Goal: Transaction & Acquisition: Purchase product/service

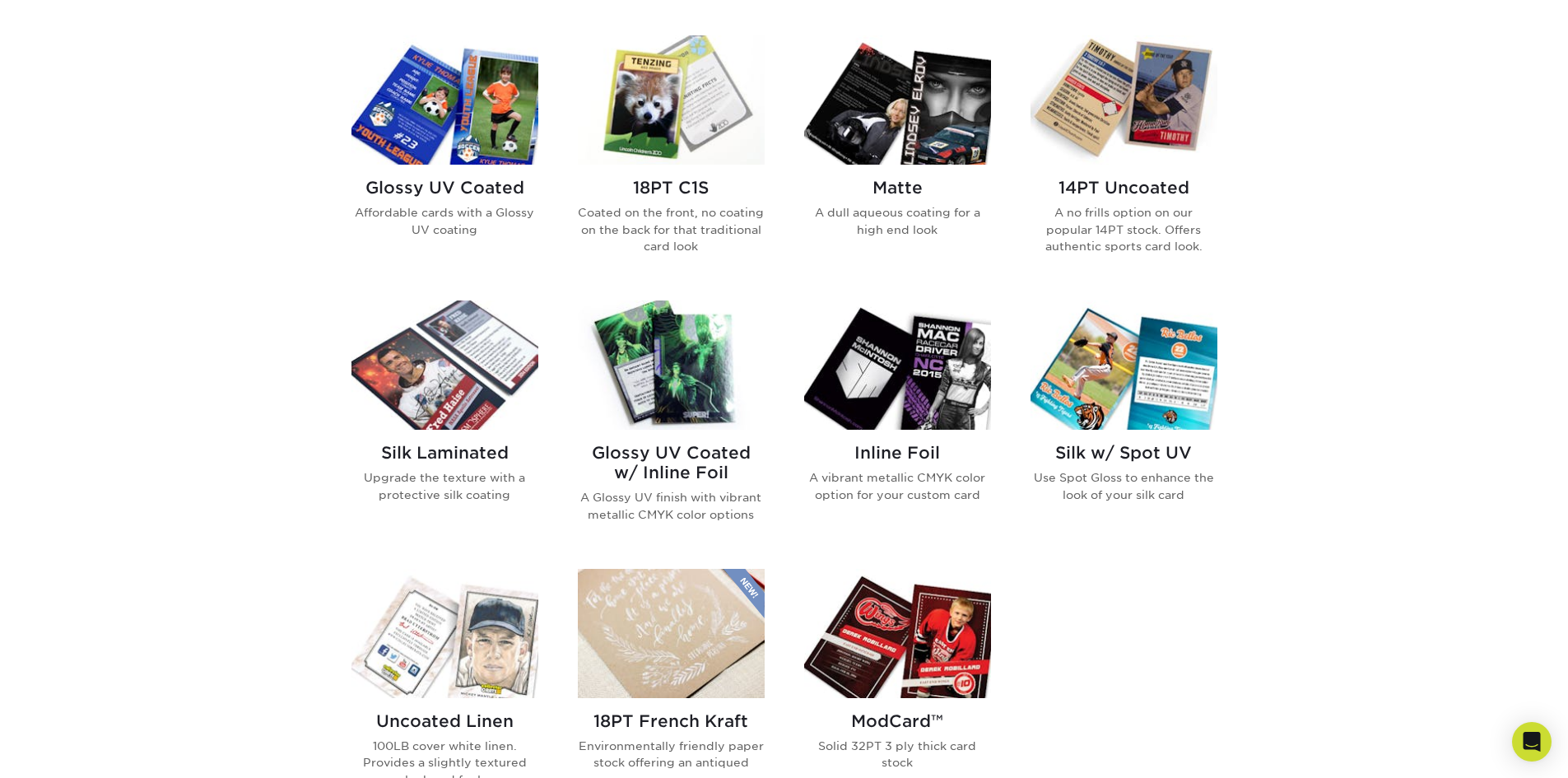
scroll to position [823, 0]
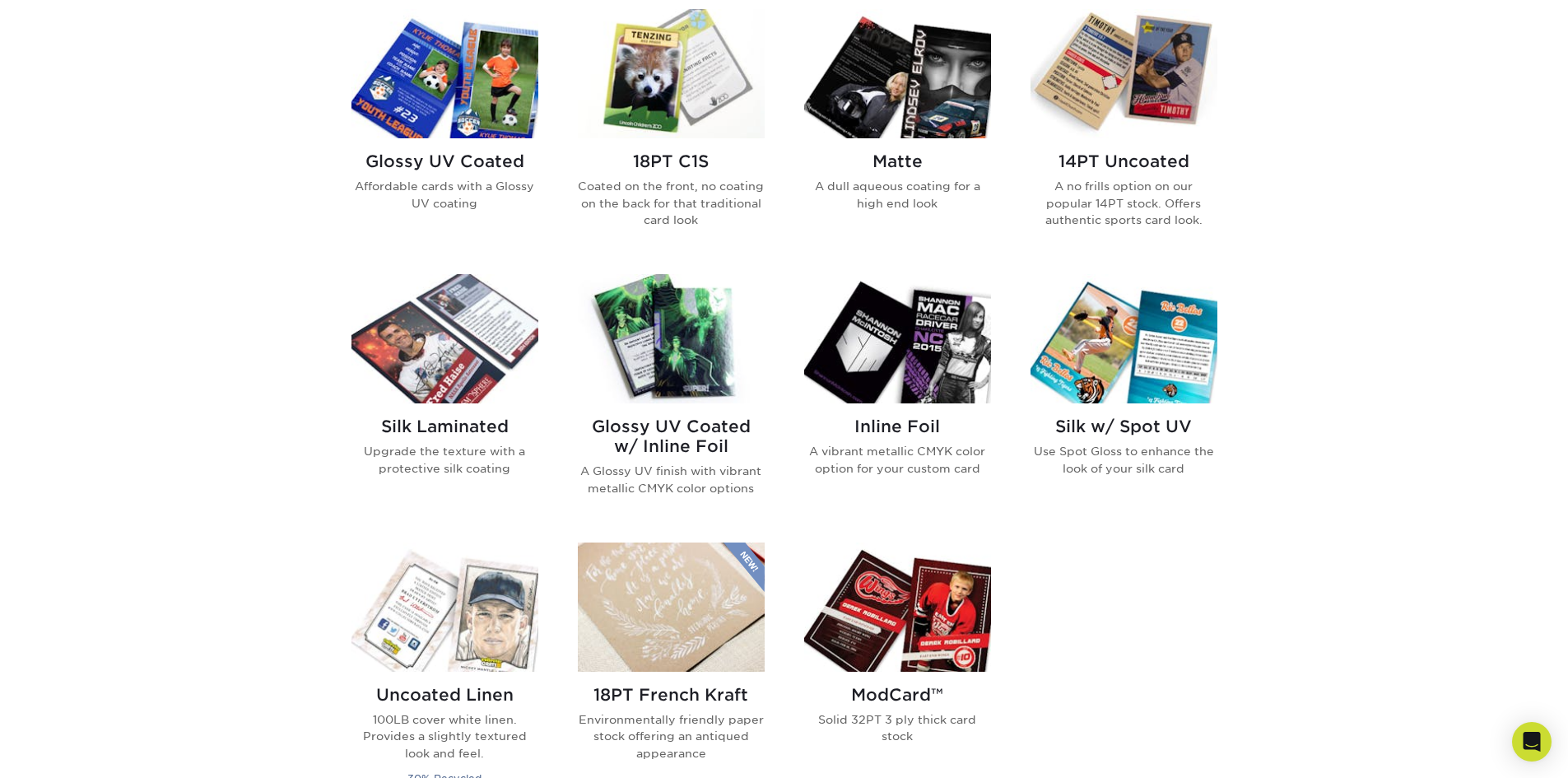
click at [922, 629] on img at bounding box center [898, 608] width 187 height 129
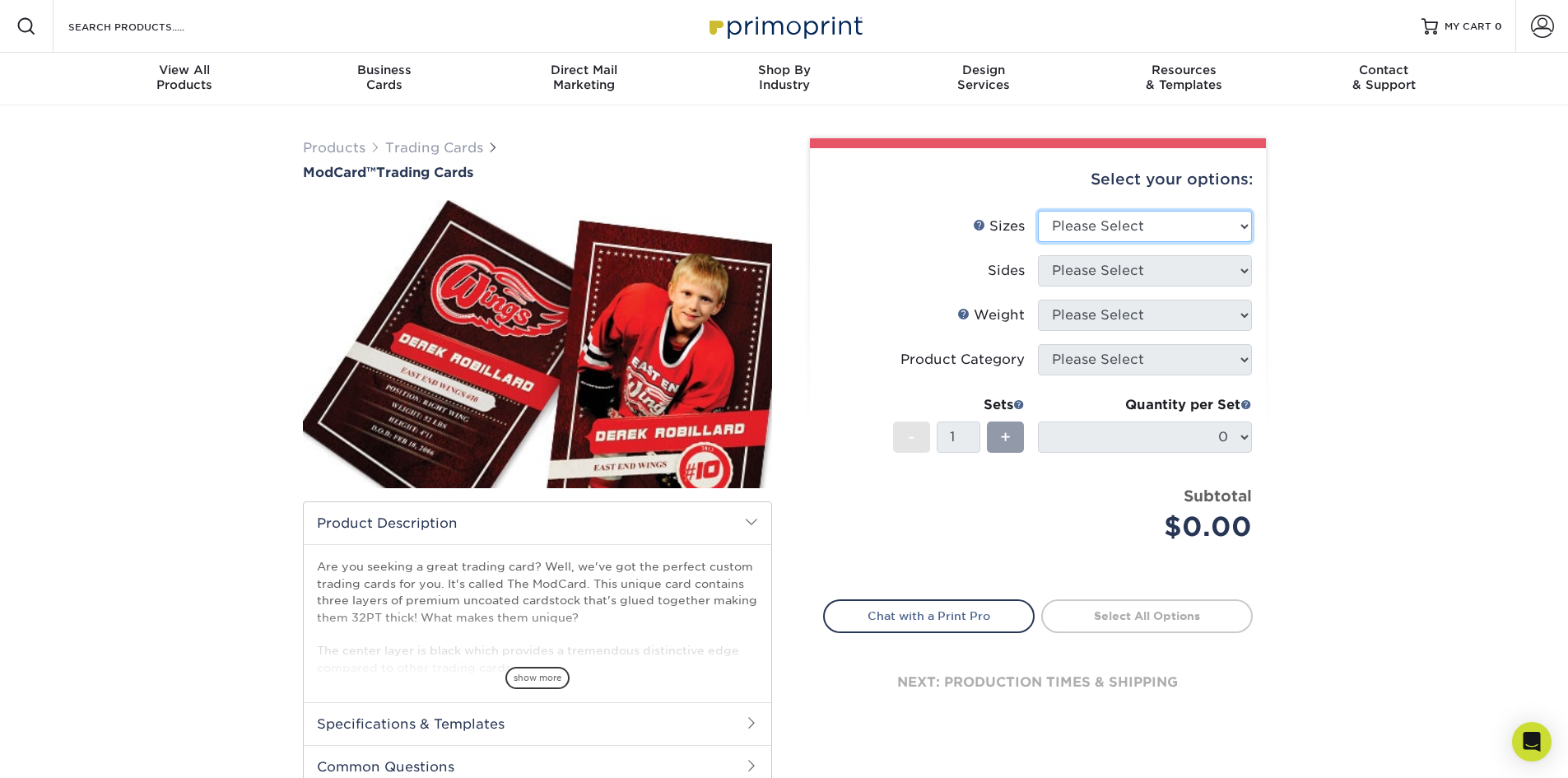
click at [1090, 223] on select "Please Select 2.5" x 3.5"" at bounding box center [1145, 226] width 214 height 31
select select "2.50x3.50"
click at [1038, 211] on select "Please Select 2.5" x 3.5"" at bounding box center [1145, 226] width 214 height 31
click at [1073, 269] on select "Please Select Print Both Sides Print Front Only" at bounding box center [1145, 270] width 214 height 31
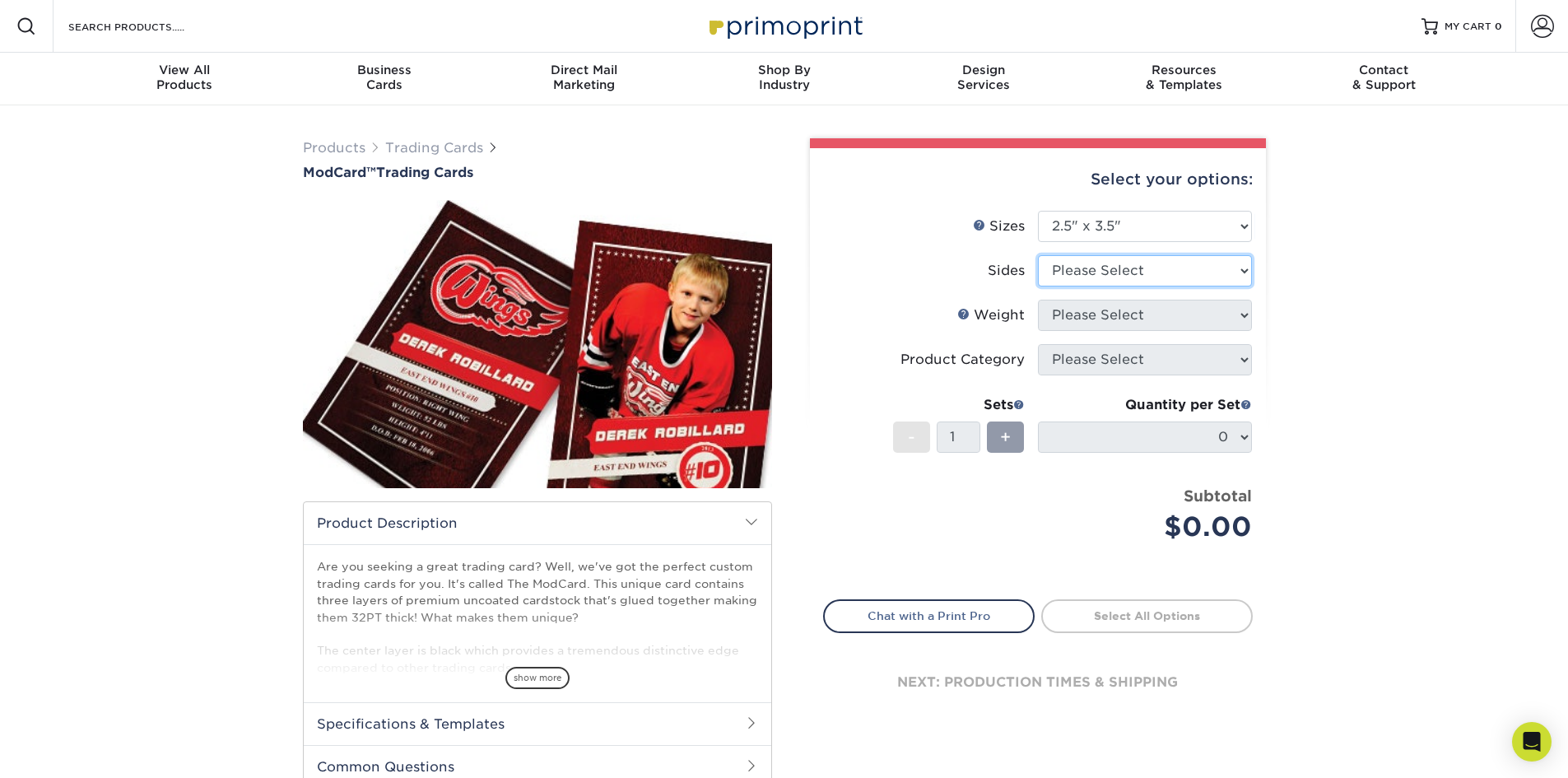
click at [1073, 269] on select "Please Select Print Both Sides Print Front Only" at bounding box center [1145, 270] width 214 height 31
select select "13abbda7-1d64-4f25-8bb2-c179b224825d"
click at [1038, 255] on select "Please Select Print Both Sides Print Front Only" at bounding box center [1145, 270] width 214 height 31
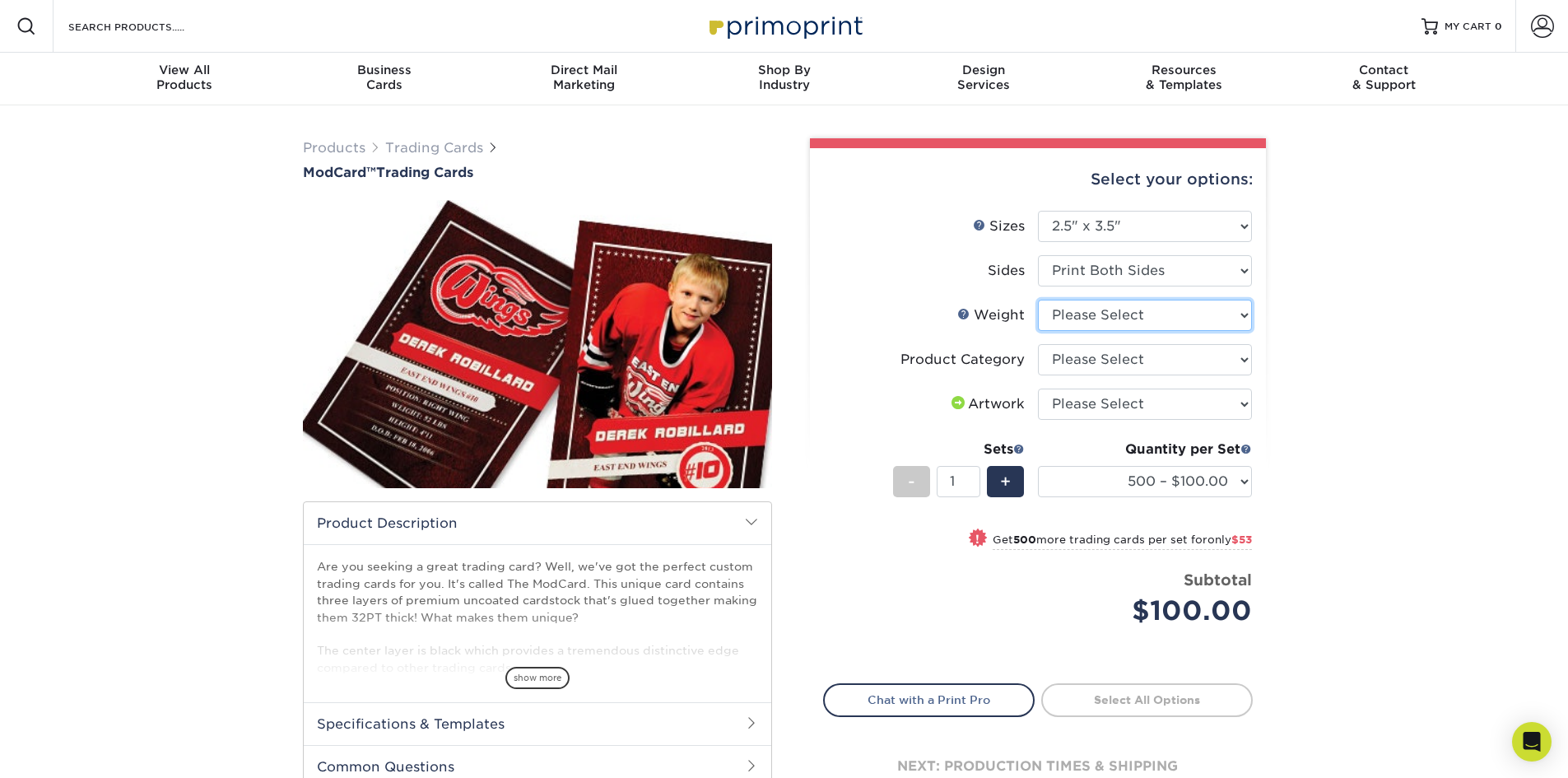
click at [1099, 318] on select "Please Select 32PTUCBLK" at bounding box center [1145, 316] width 214 height 31
select select "32PTUCBLK"
click at [1038, 300] on select "Please Select 32PTUCBLK" at bounding box center [1145, 316] width 214 height 31
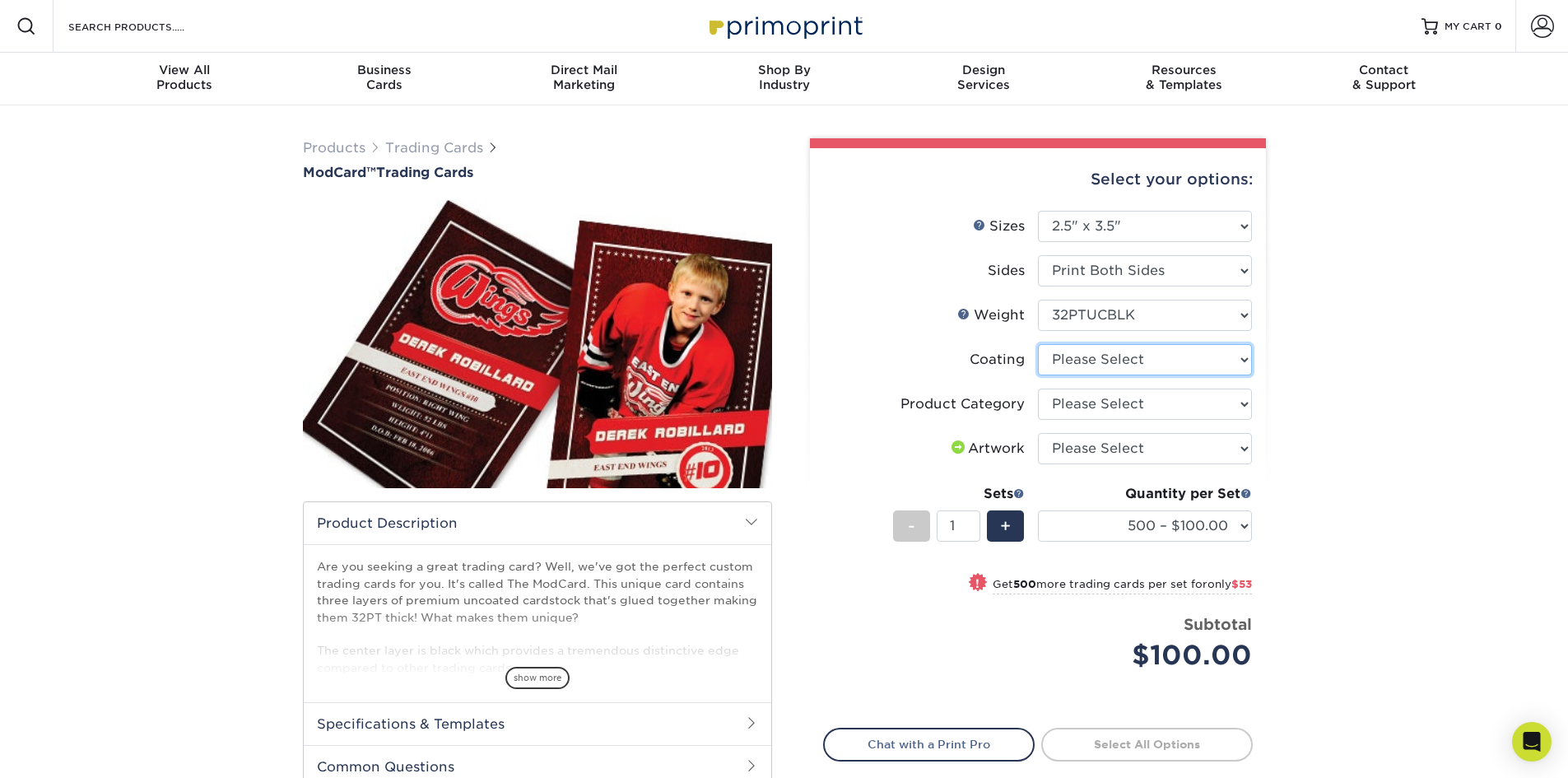
click at [1083, 363] on select at bounding box center [1145, 360] width 214 height 31
select select "3e7618de-abca-4bda-9f97-8b9129e913d8"
click at [1038, 344] on select at bounding box center [1145, 360] width 214 height 31
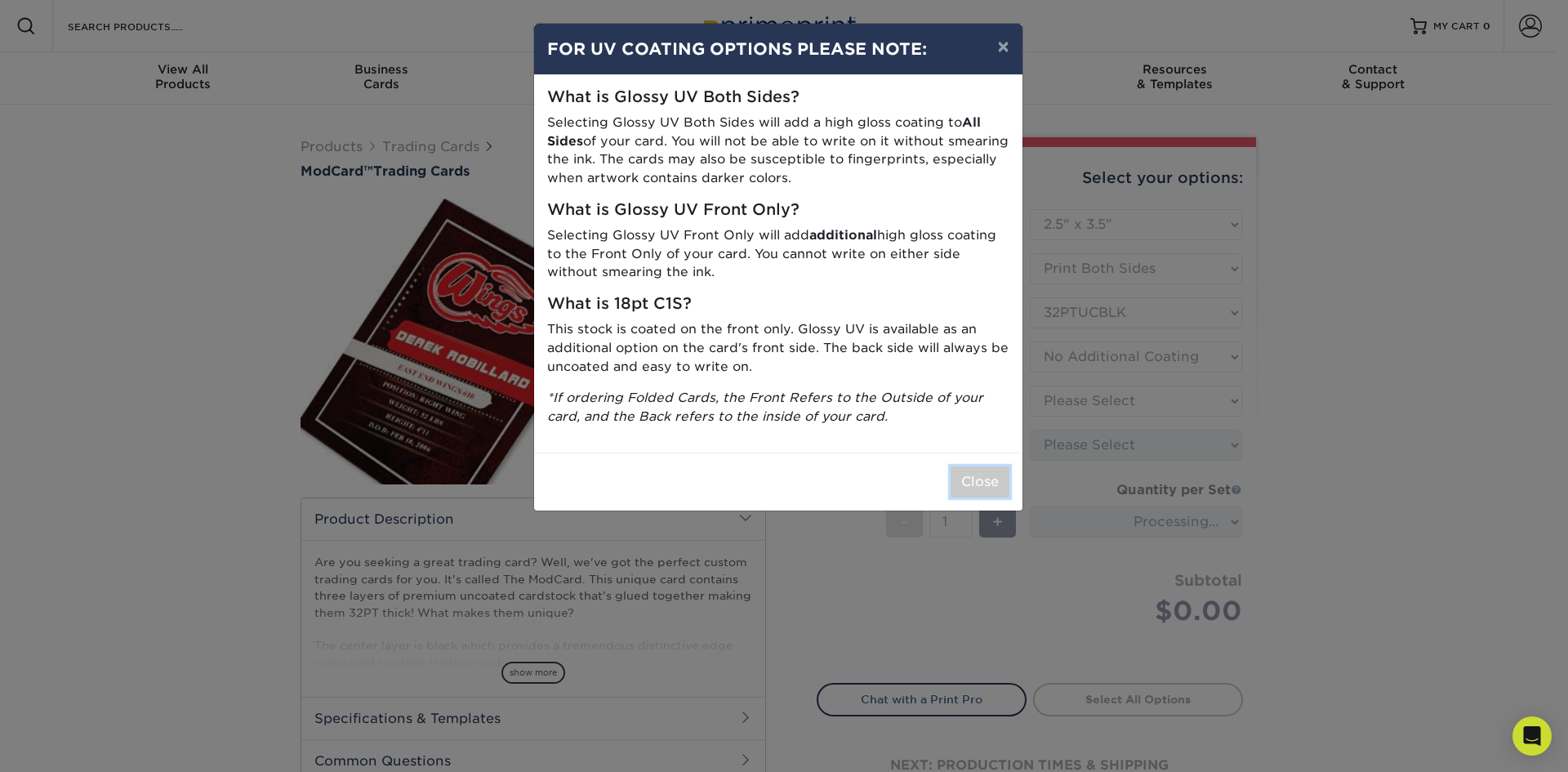
click at [990, 482] on button "Close" at bounding box center [980, 482] width 58 height 31
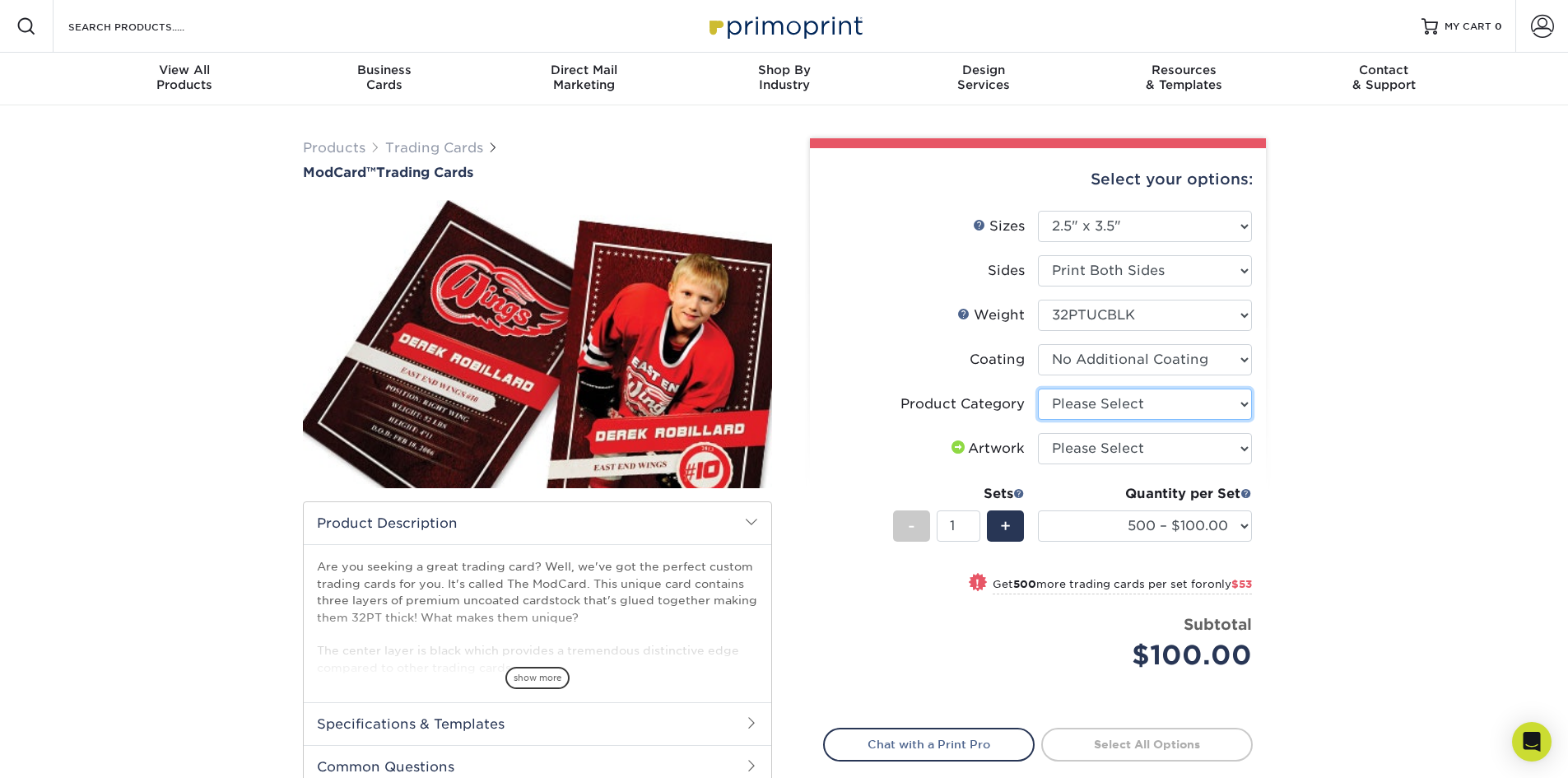
click at [1109, 410] on select "Please Select Trading Cards" at bounding box center [1145, 405] width 214 height 31
select select "c2f9bce9-36c2-409d-b101-c29d9d031e18"
click at [1038, 389] on select "Please Select Trading Cards" at bounding box center [1145, 405] width 214 height 31
click at [1093, 453] on select "Please Select I will upload files I need a design - $100" at bounding box center [1145, 449] width 214 height 31
click at [654, 600] on p "Are you seeking a great trading card? Well, we've got the perfect custom tradin…" at bounding box center [537, 617] width 441 height 118
